Goal: Transaction & Acquisition: Book appointment/travel/reservation

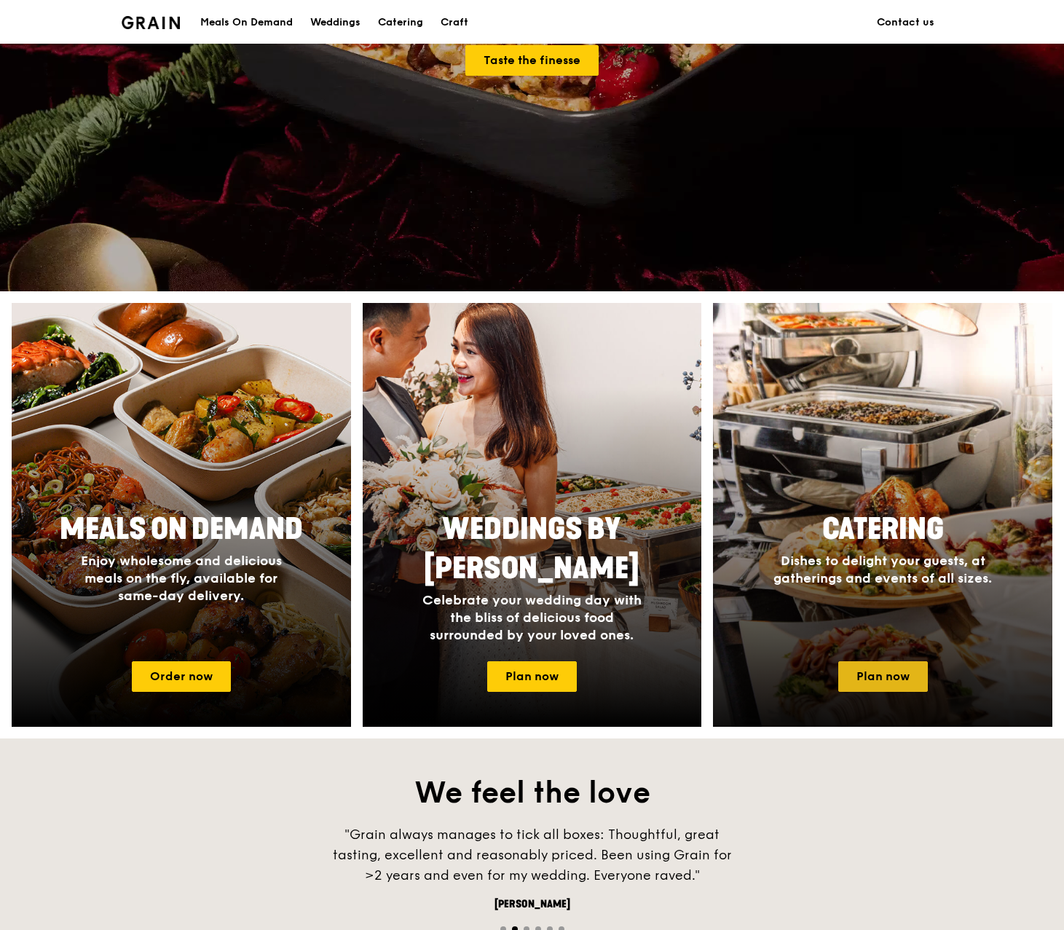
click at [868, 668] on link "Plan now" at bounding box center [883, 676] width 90 height 31
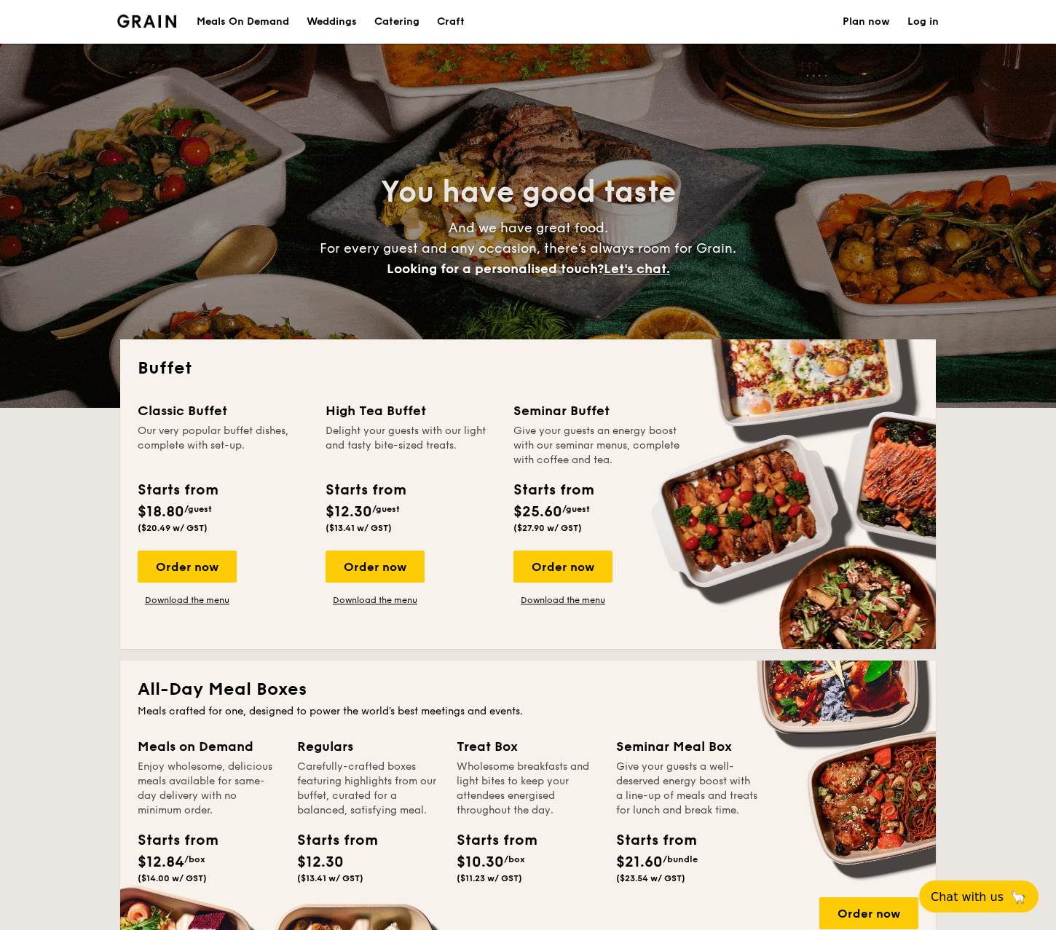
select select
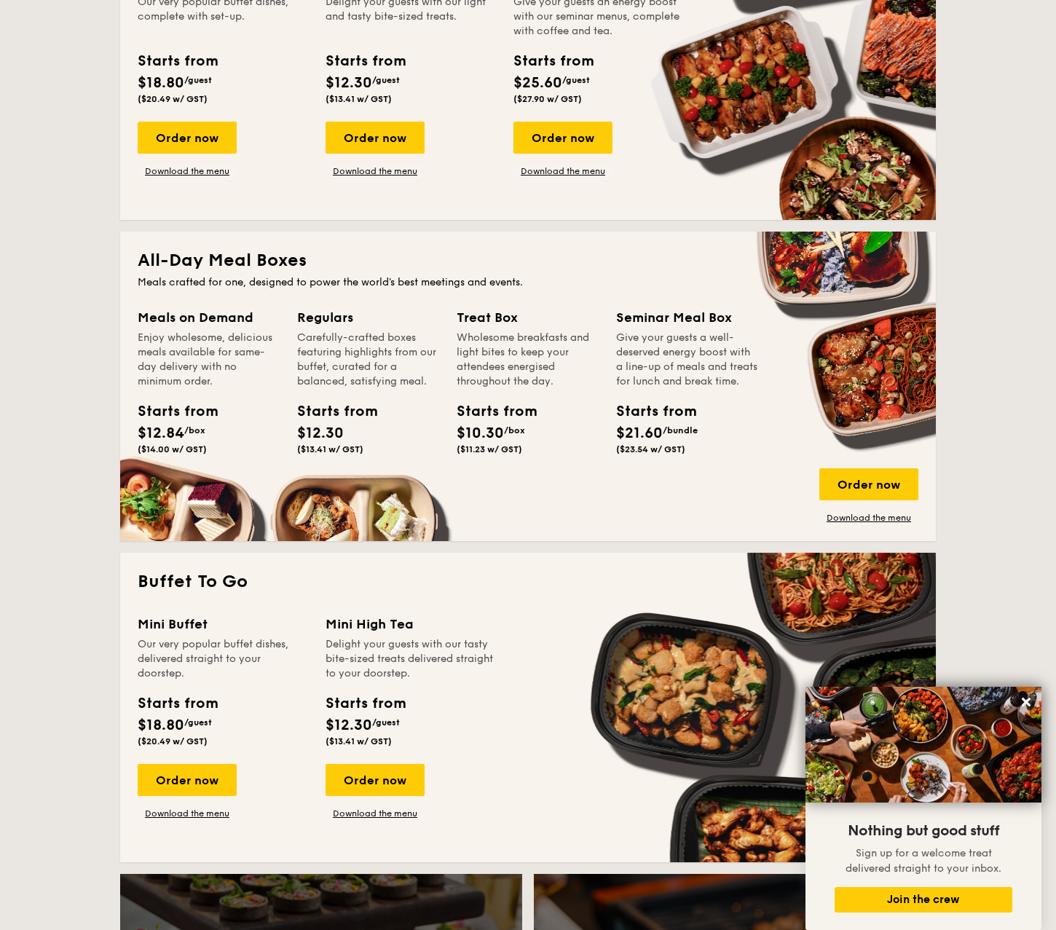
scroll to position [437, 0]
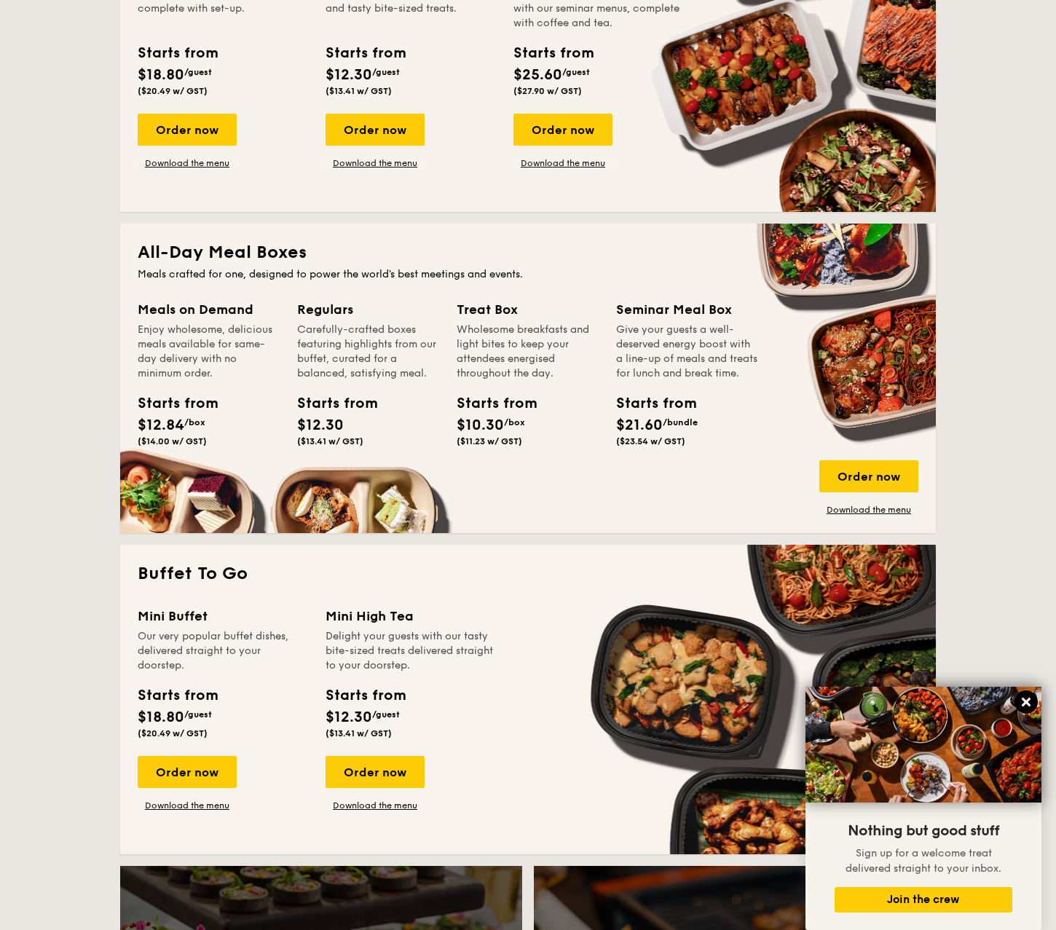
click at [1030, 702] on icon at bounding box center [1025, 701] width 13 height 13
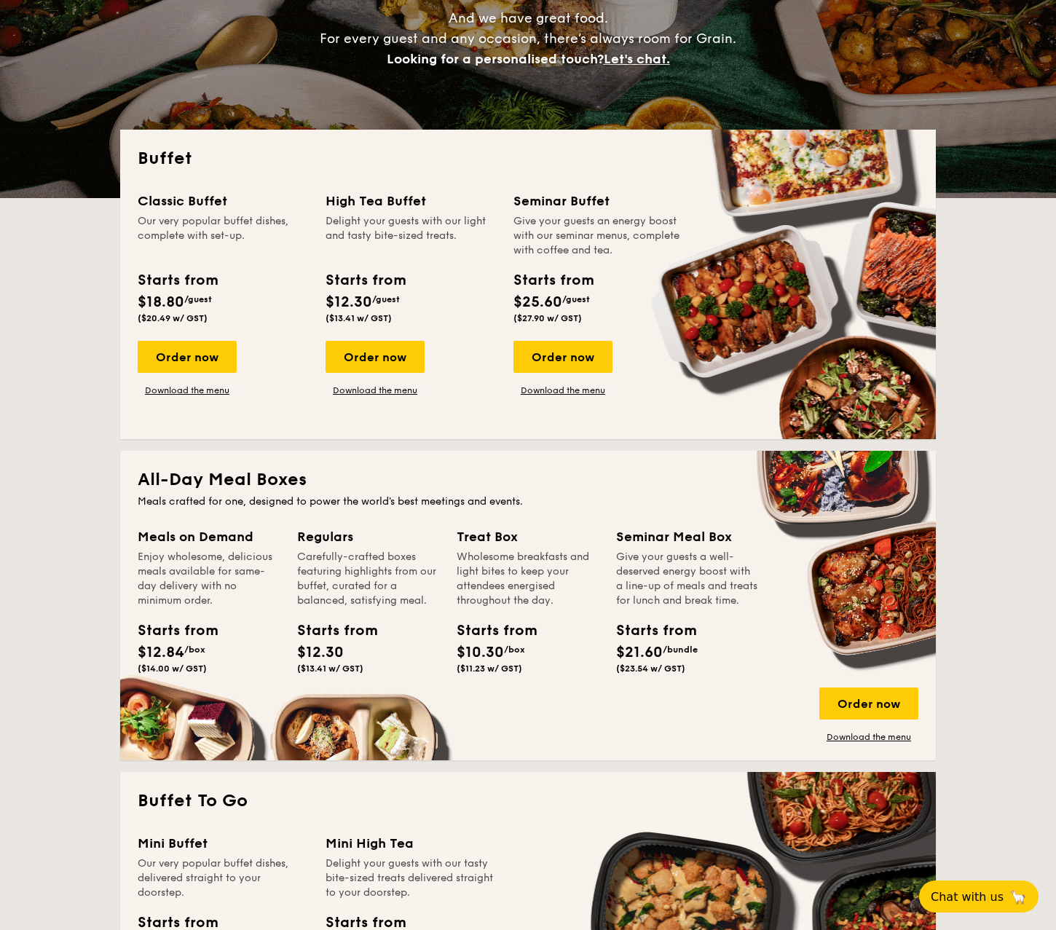
scroll to position [73, 0]
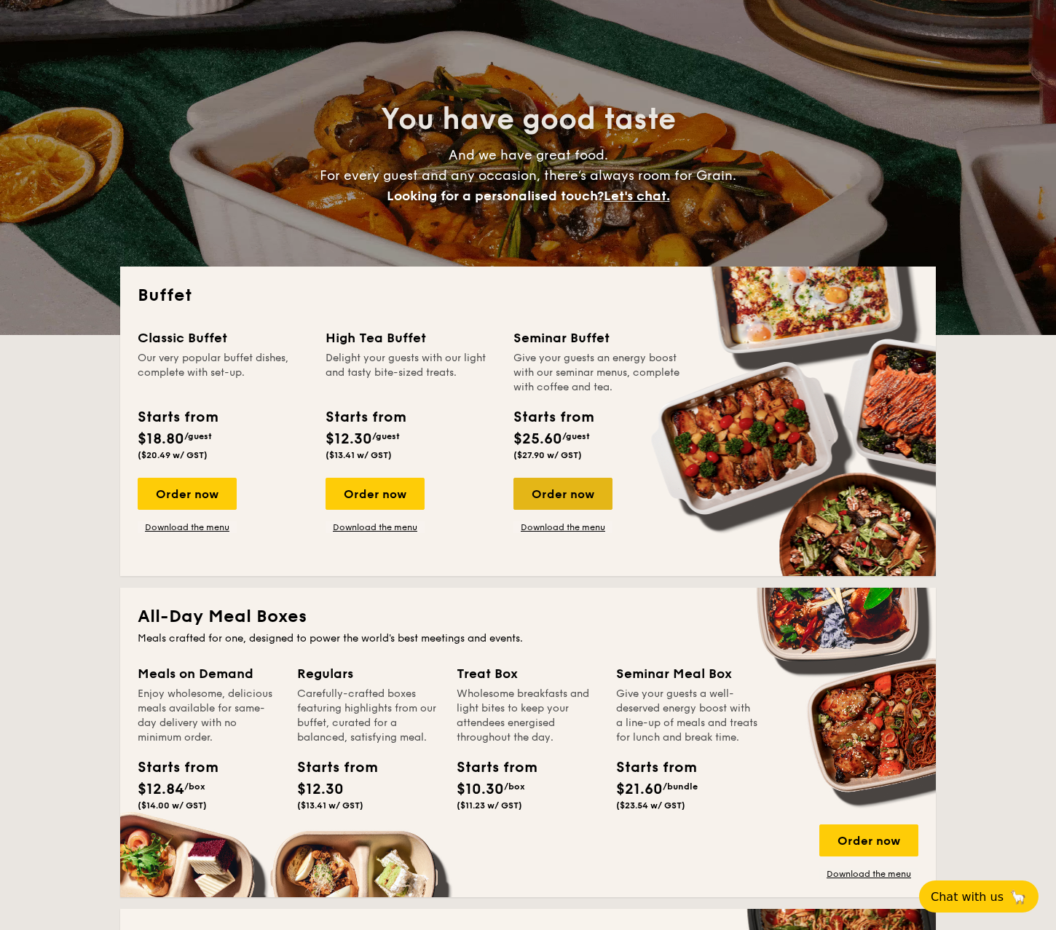
click at [557, 491] on div "Order now" at bounding box center [562, 494] width 99 height 32
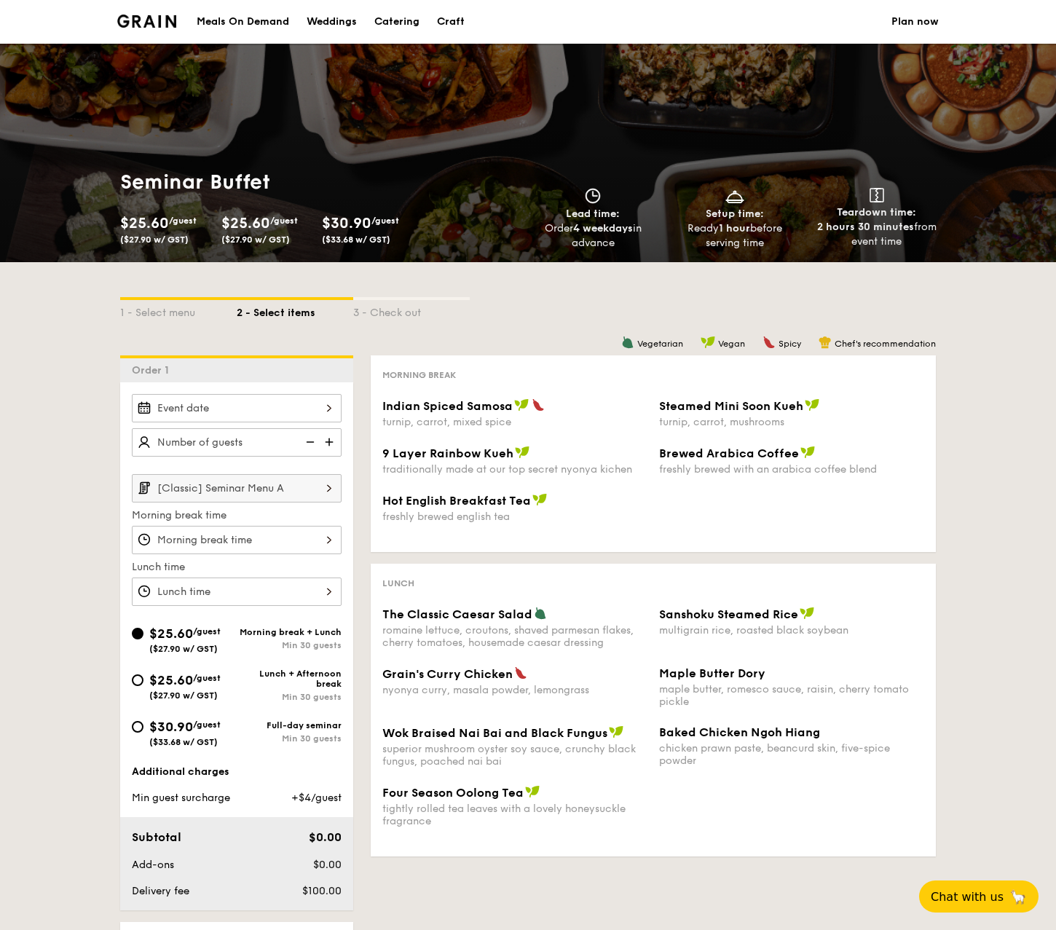
click at [330, 441] on img at bounding box center [331, 442] width 22 height 28
click at [307, 439] on img at bounding box center [309, 442] width 22 height 28
type input "20 guests"
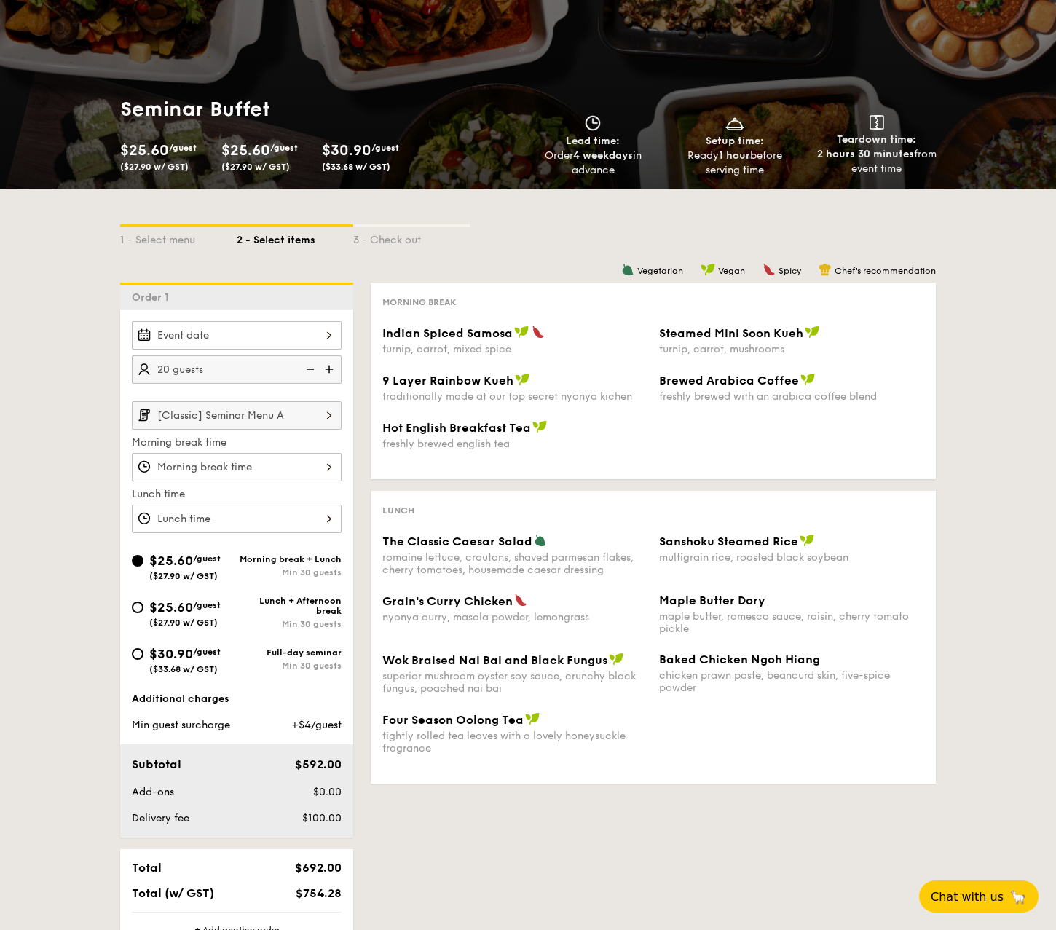
select select
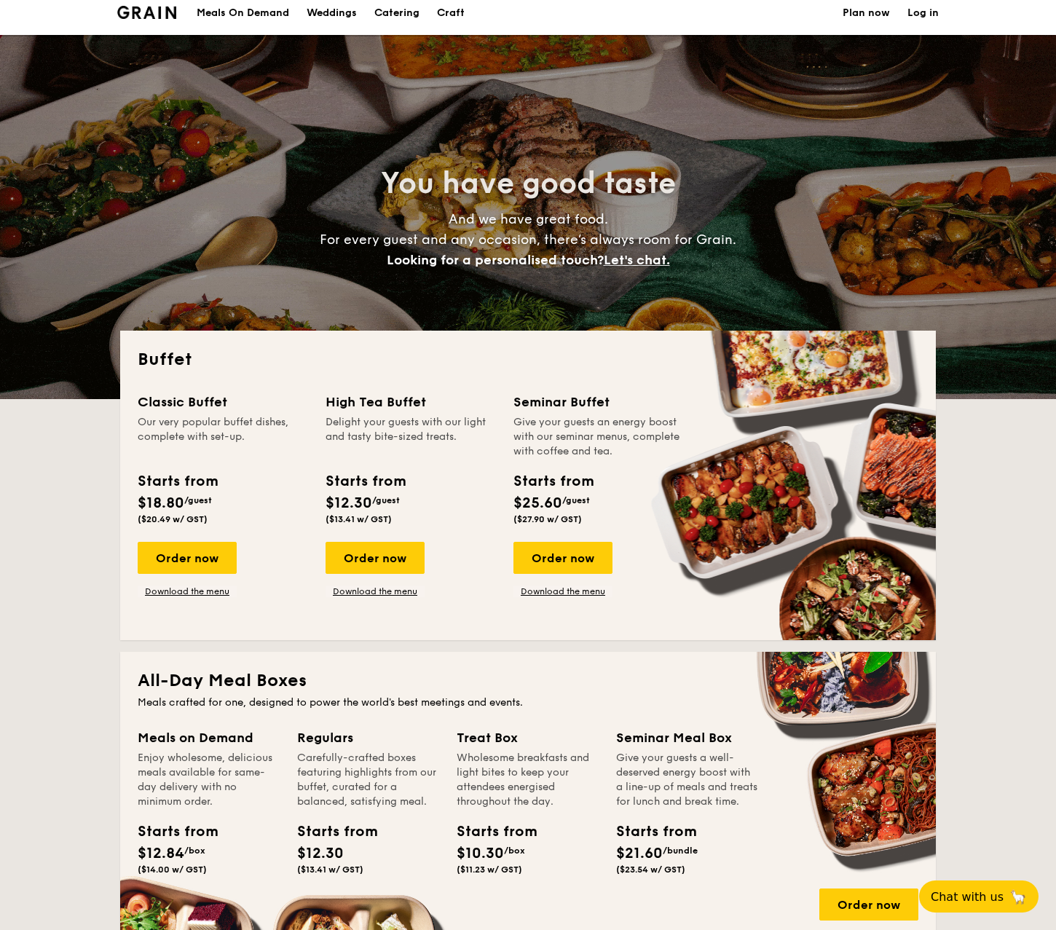
scroll to position [0, 0]
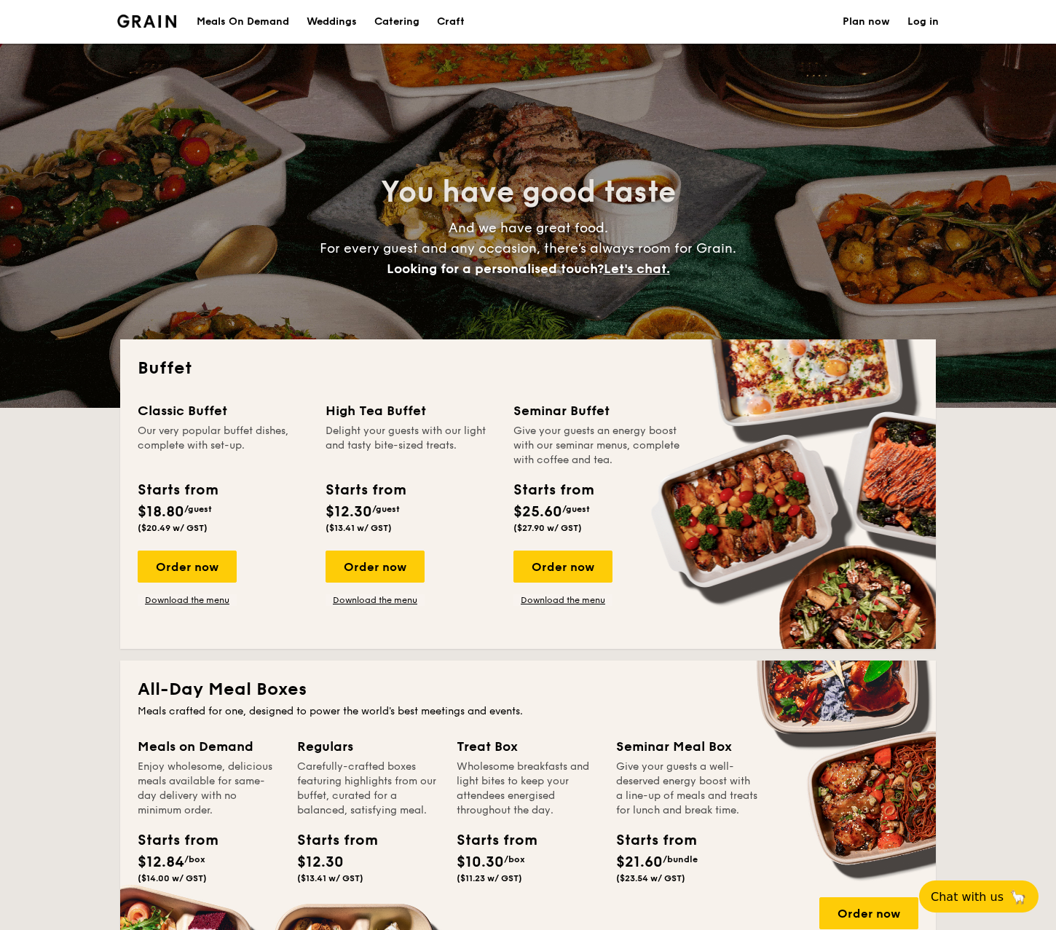
click at [231, 10] on div "Meals On Demand" at bounding box center [243, 22] width 92 height 44
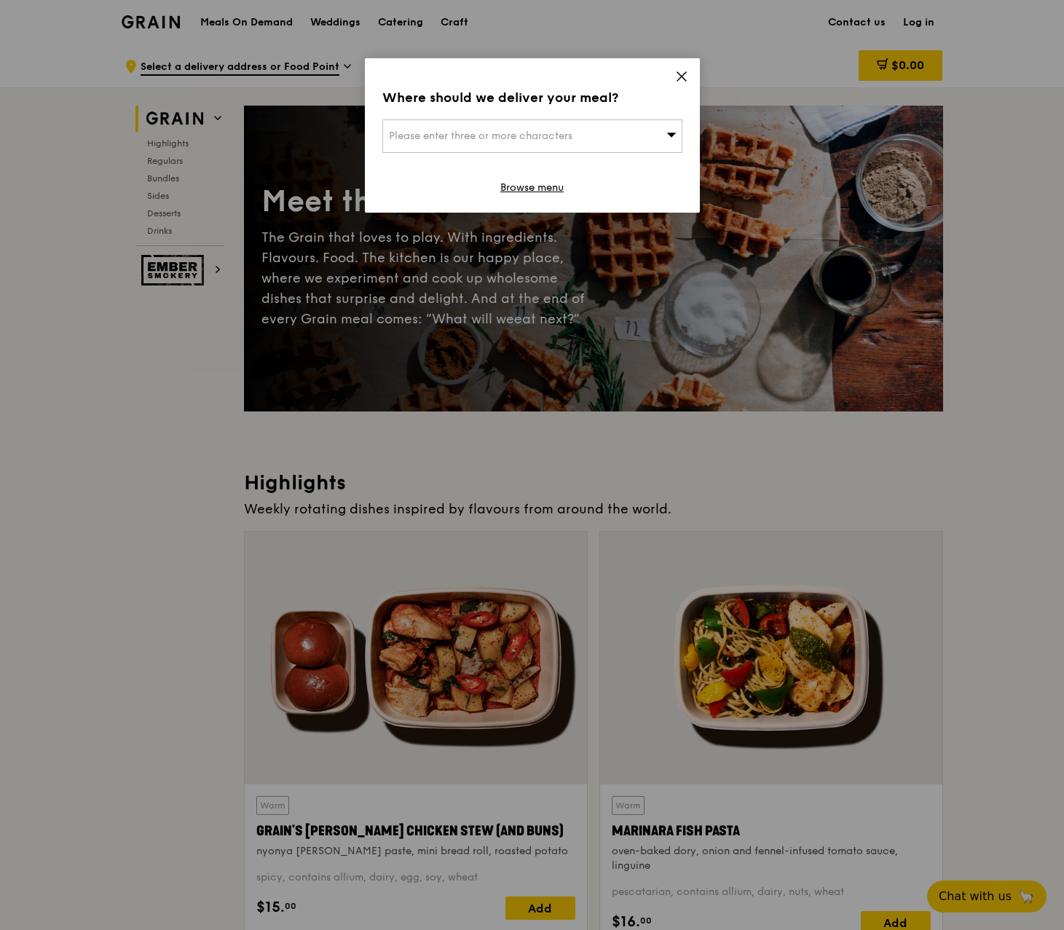
click at [502, 130] on span "Please enter three or more characters" at bounding box center [480, 136] width 183 height 12
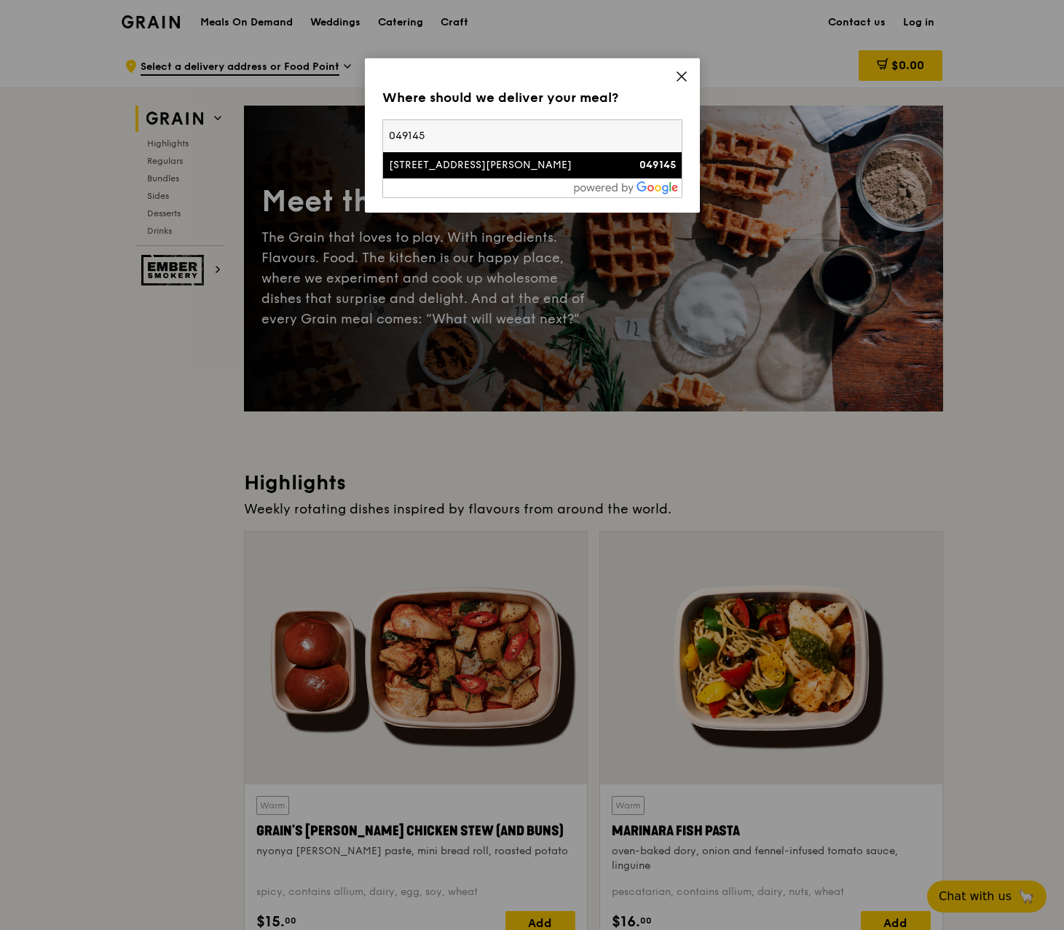
type input "049145"
click at [423, 168] on div "[STREET_ADDRESS][PERSON_NAME]" at bounding box center [496, 165] width 215 height 15
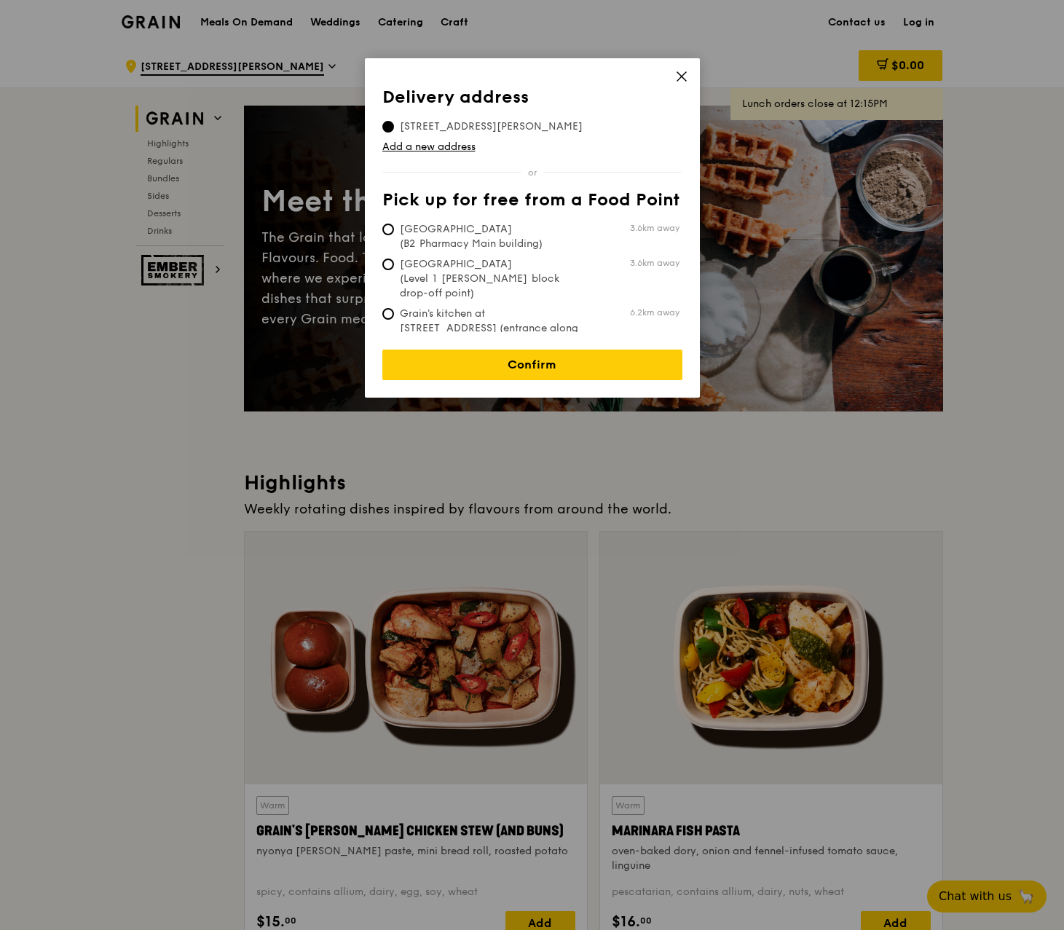
click at [612, 120] on tbody "[STREET_ADDRESS][PERSON_NAME]" at bounding box center [532, 124] width 300 height 20
click at [536, 349] on link "Confirm" at bounding box center [532, 364] width 300 height 31
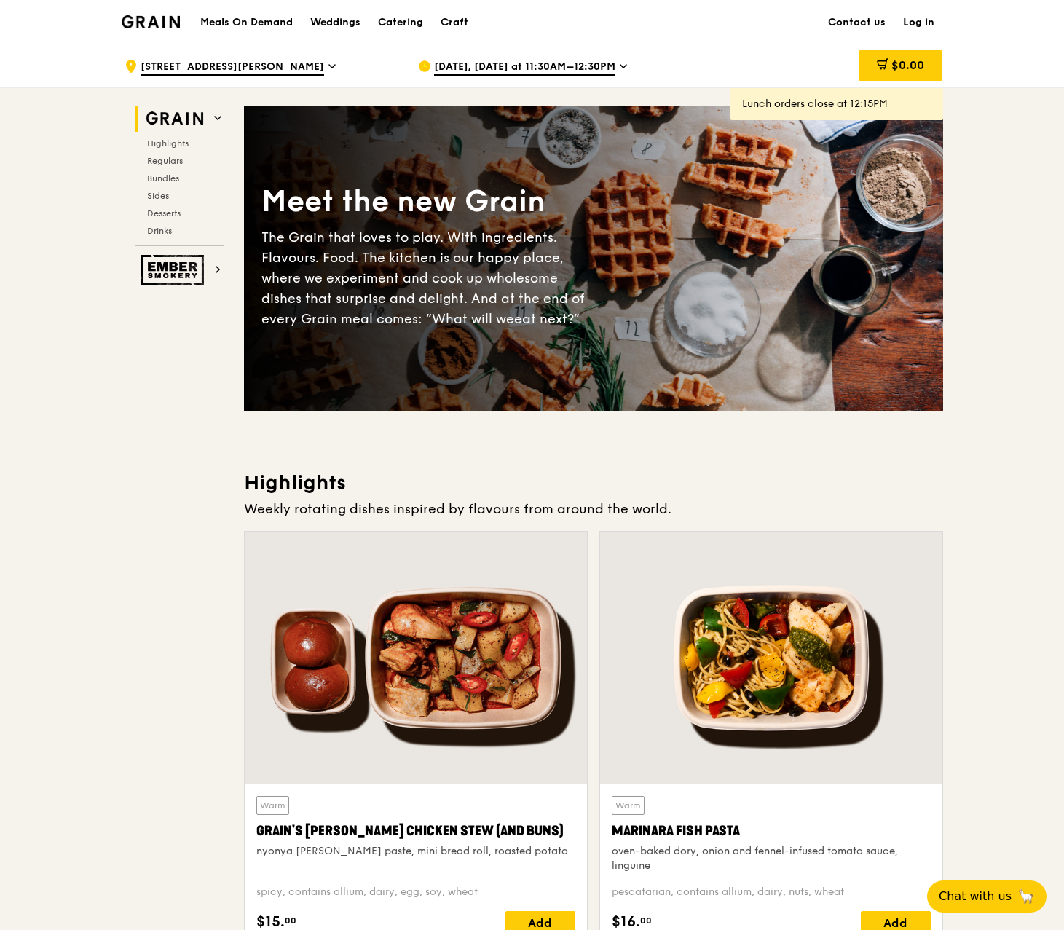
click at [608, 63] on div "[DATE], [DATE] at 11:30AM–12:30PM" at bounding box center [553, 66] width 270 height 44
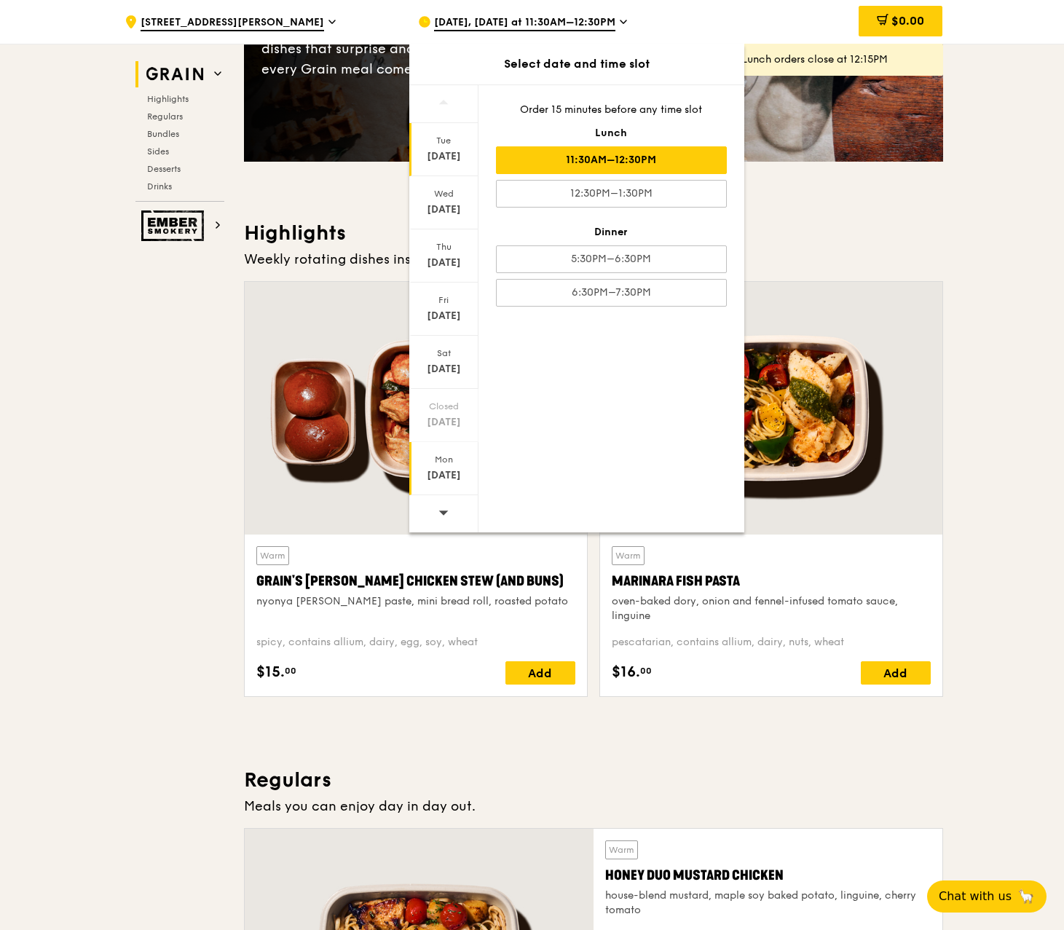
scroll to position [291, 0]
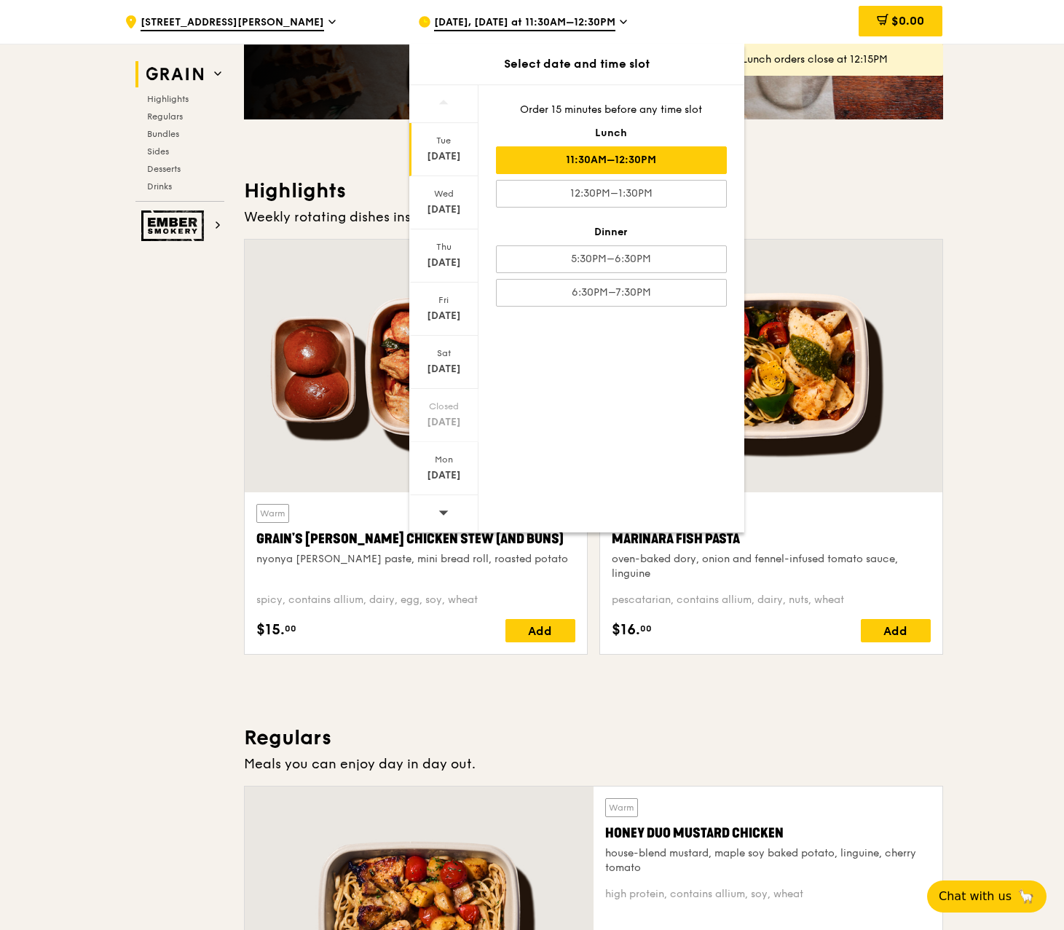
click at [443, 509] on icon at bounding box center [443, 512] width 10 height 11
click at [440, 512] on icon at bounding box center [442, 512] width 9 height 4
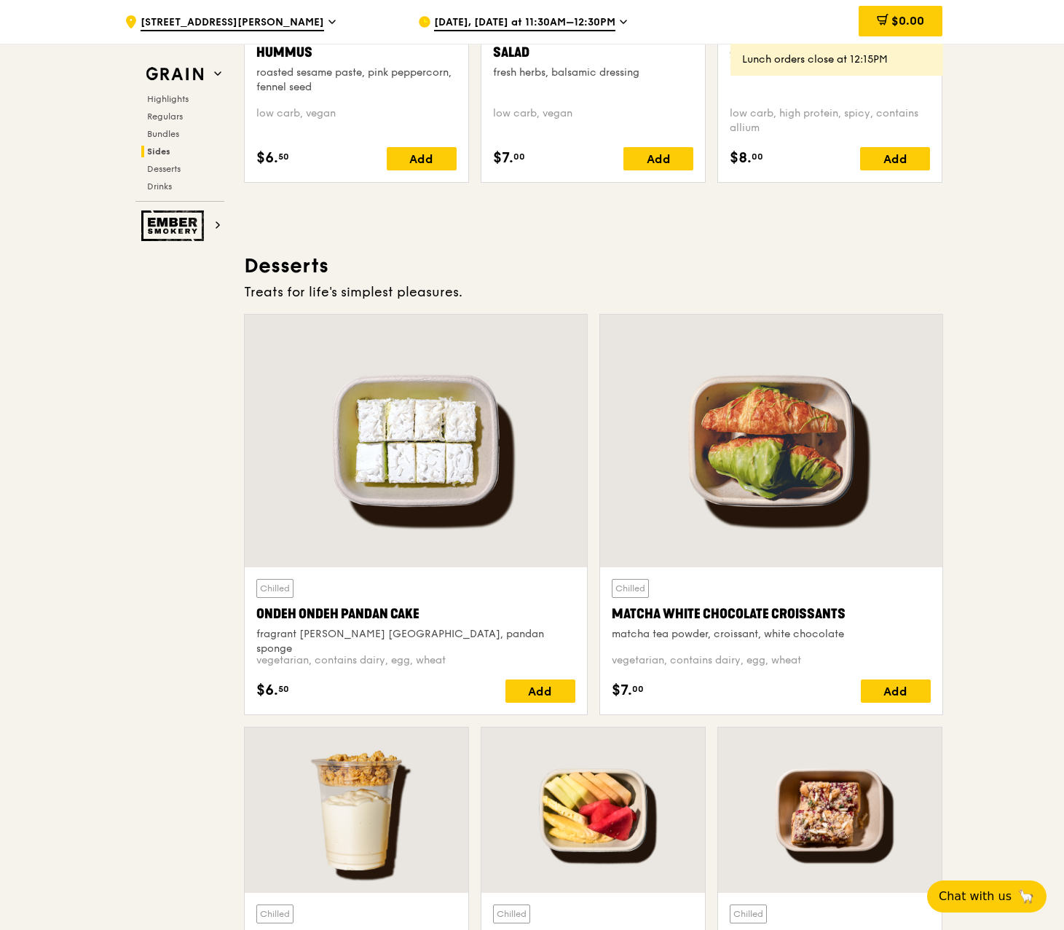
scroll to position [3857, 0]
